Goal: Information Seeking & Learning: Understand process/instructions

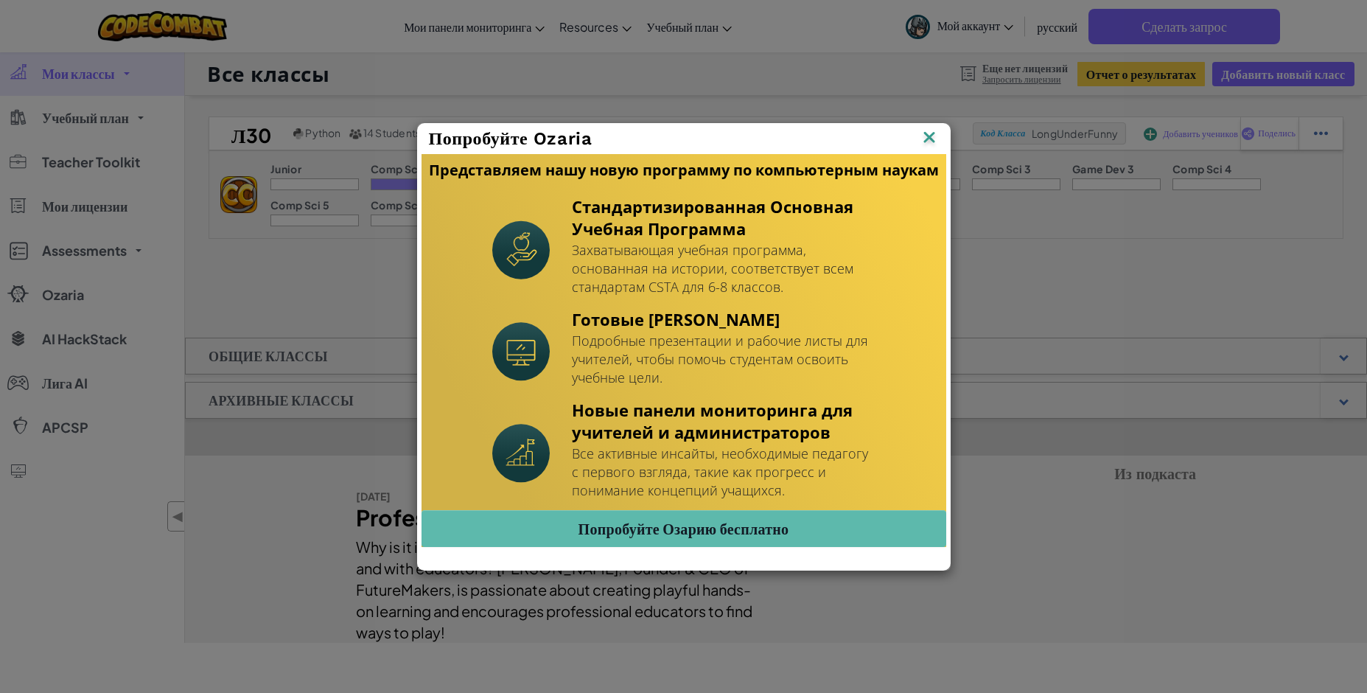
click at [0, 0] on img at bounding box center [0, 0] width 0 height 0
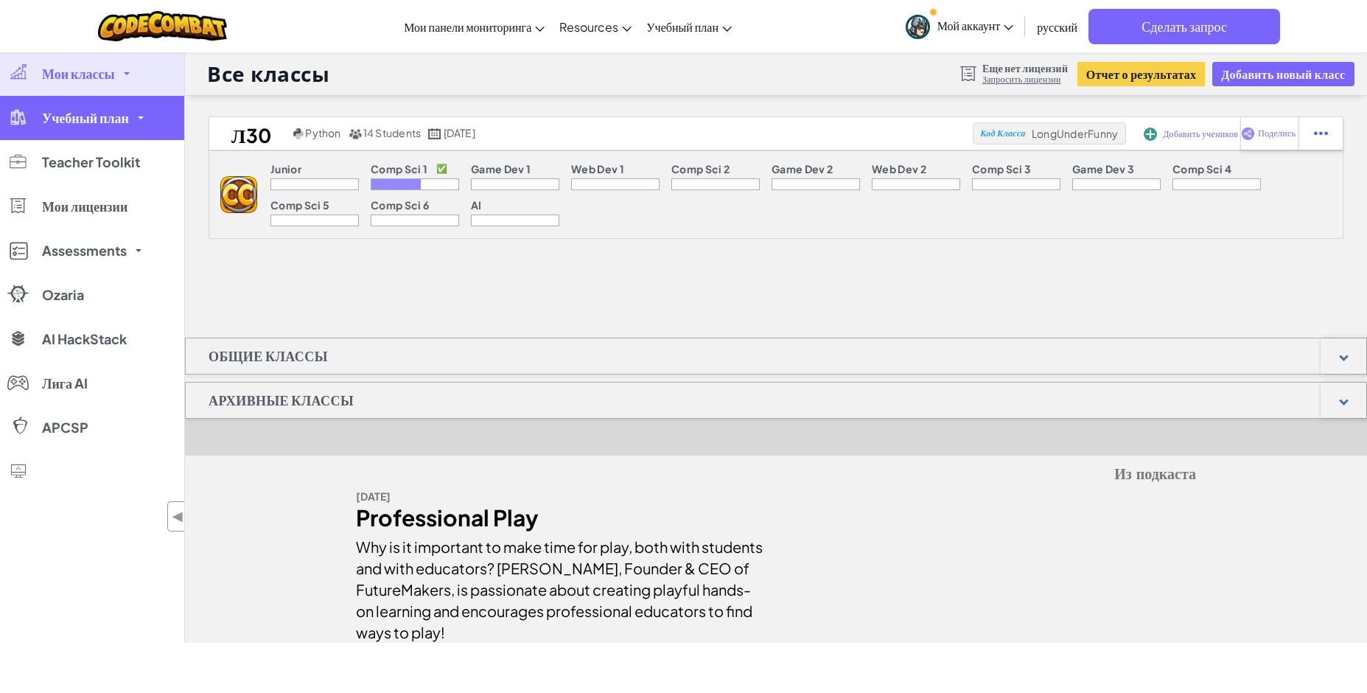
click at [102, 124] on span "Учебный план" at bounding box center [85, 117] width 87 height 13
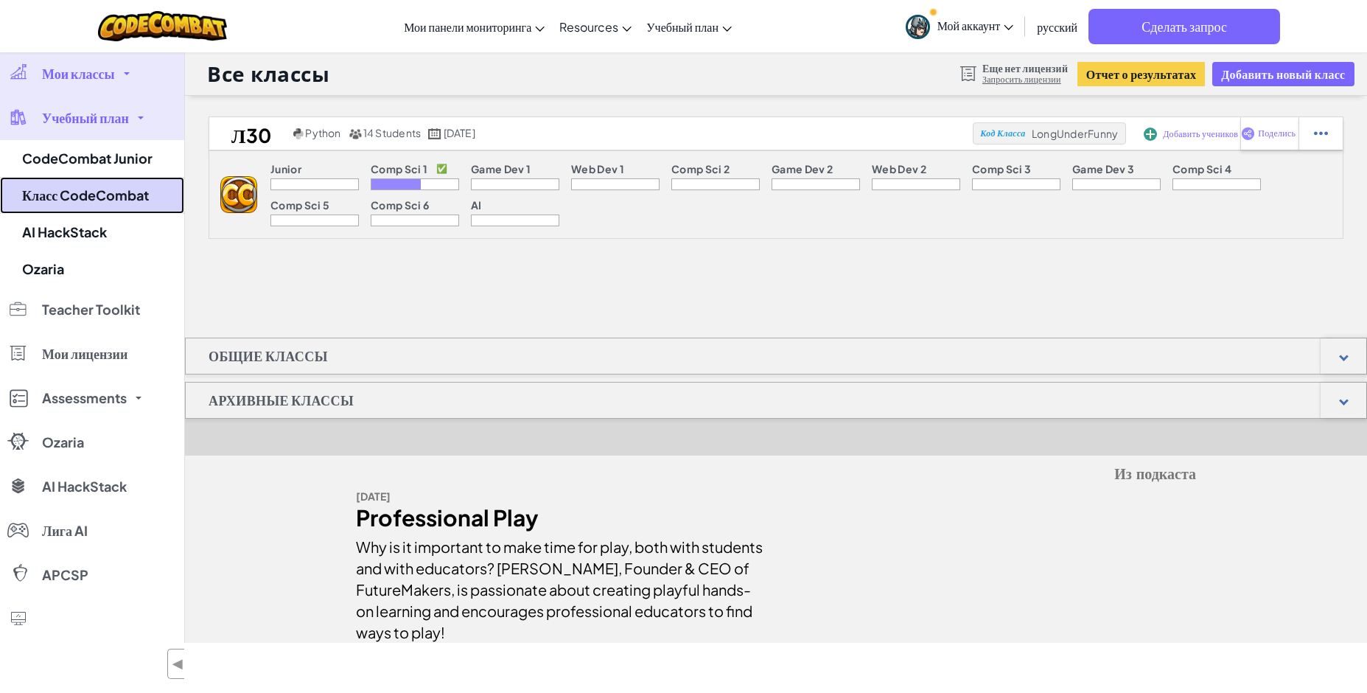
click at [119, 190] on link "Класс CodeCombat" at bounding box center [92, 195] width 184 height 37
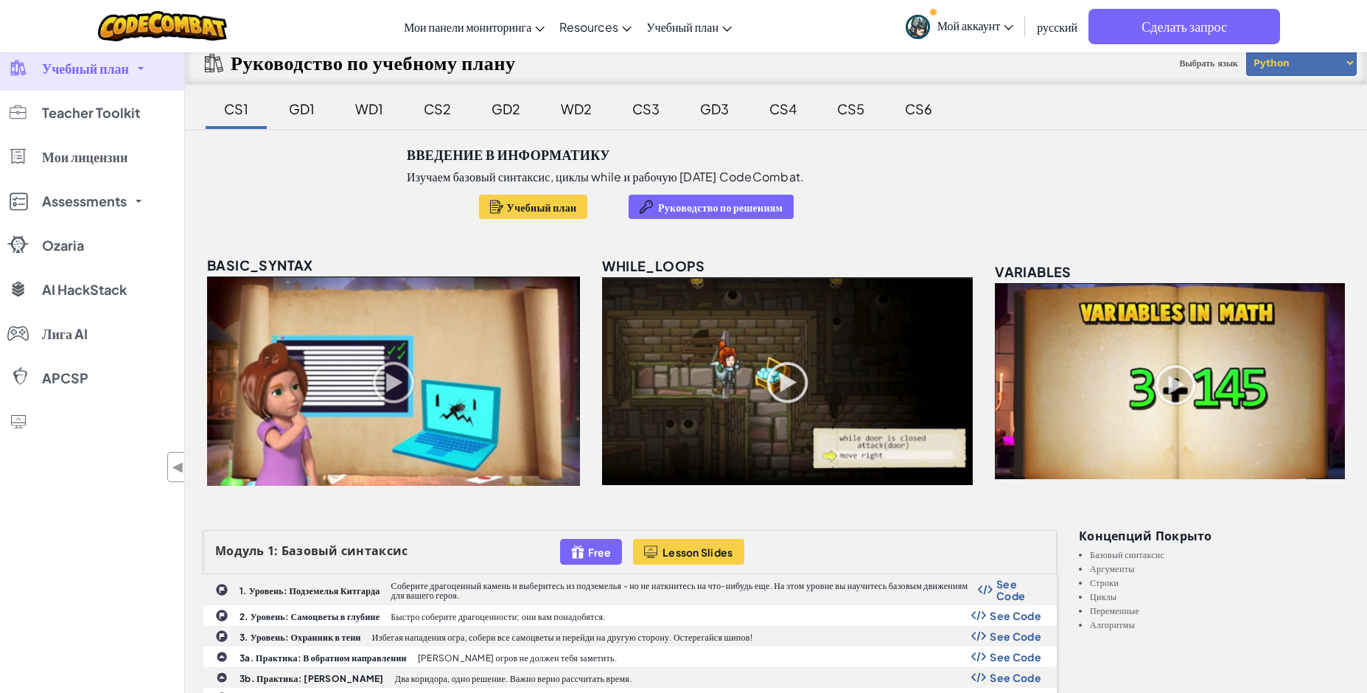
scroll to position [74, 0]
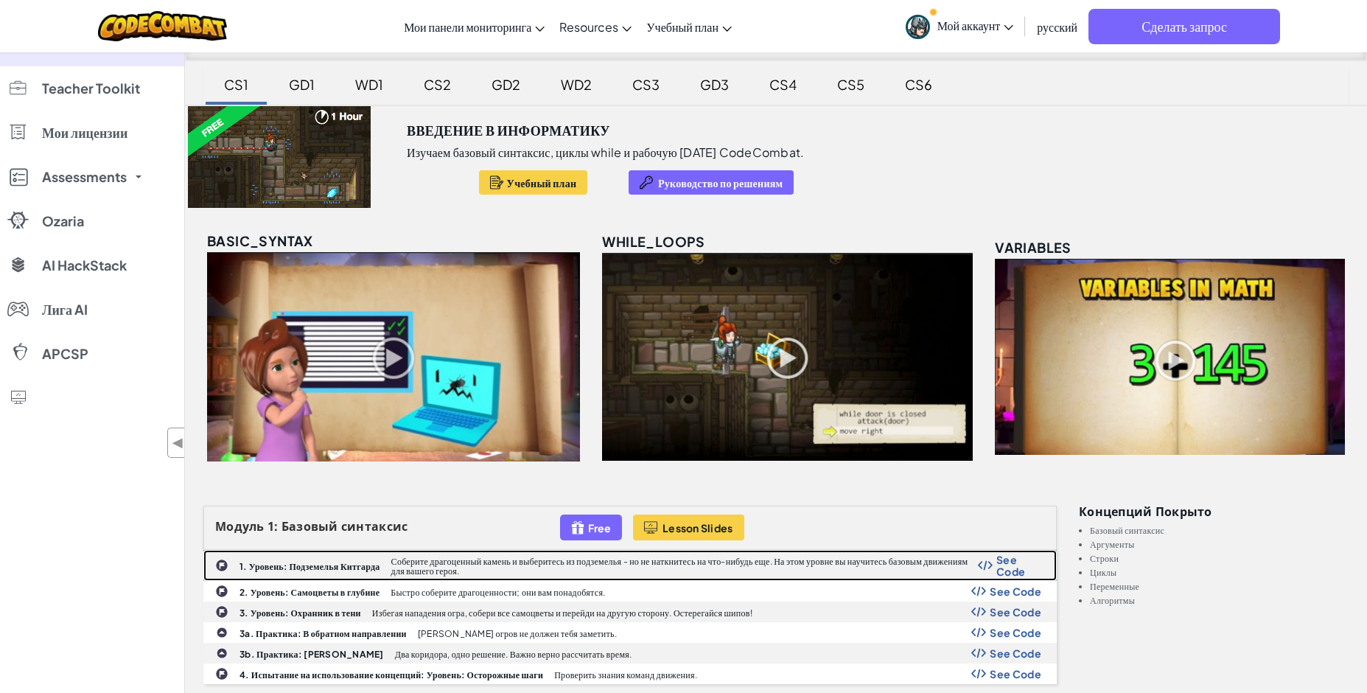
click at [340, 561] on b "1. Уровень: Подземелья Китгарда" at bounding box center [310, 566] width 141 height 11
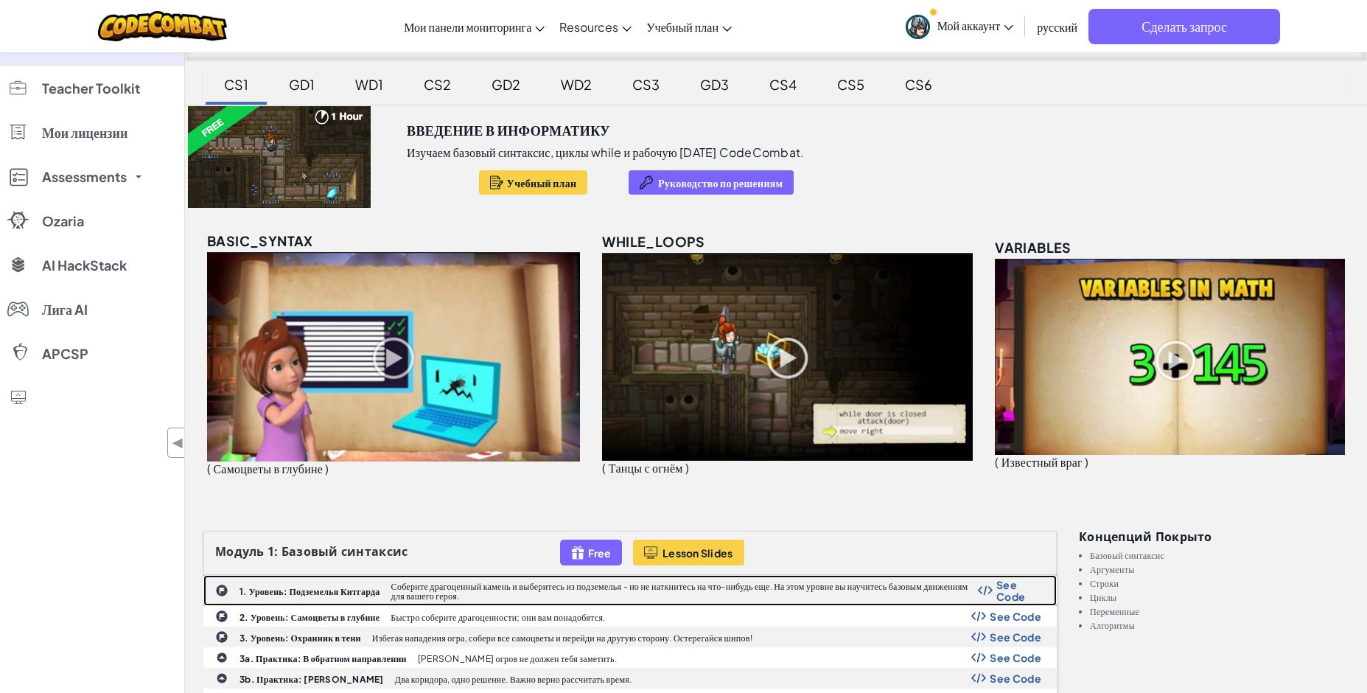
click at [309, 593] on b "1. Уровень: Подземелья Китгарда" at bounding box center [310, 591] width 141 height 11
